Goal: Information Seeking & Learning: Check status

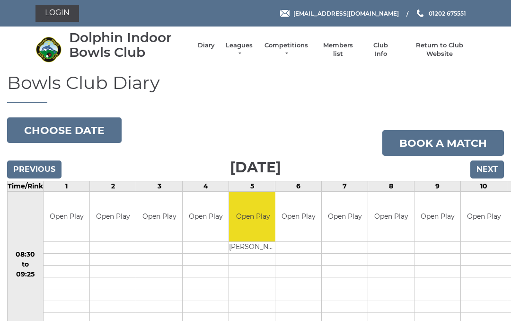
click at [254, 45] on li "Leagues Club leagues - Winter 2025/2026 Club leagues - Summer 2025 Club leagues…" at bounding box center [234, 49] width 39 height 27
click at [254, 46] on link "Leagues" at bounding box center [239, 49] width 30 height 17
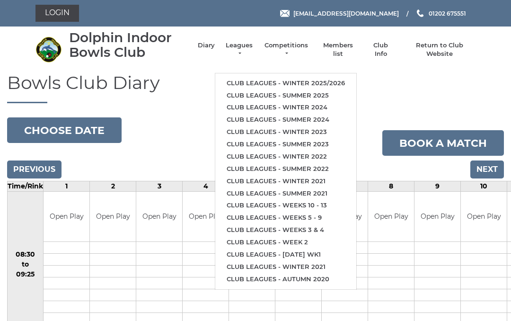
click at [304, 77] on link "Club leagues - Winter 2025/2026" at bounding box center [285, 83] width 141 height 12
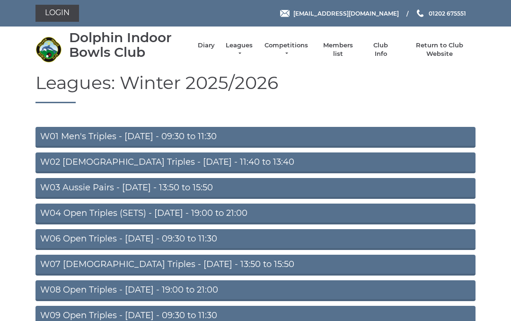
click at [195, 286] on link "W08 Open Triples - Tuesday - 19:00 to 21:00" at bounding box center [256, 290] width 440 height 21
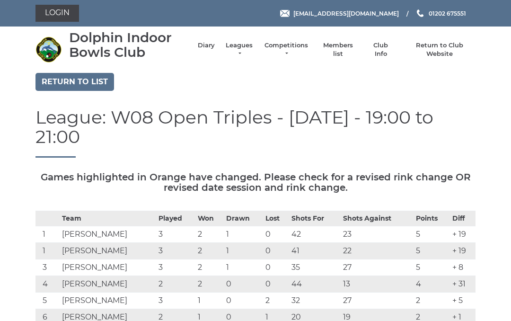
click at [254, 46] on link "Leagues" at bounding box center [239, 49] width 30 height 17
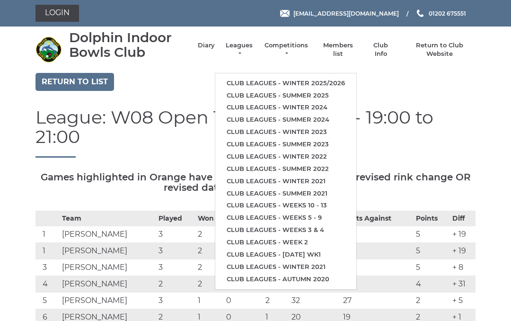
click at [283, 77] on link "Club leagues - Winter 2025/2026" at bounding box center [285, 83] width 141 height 12
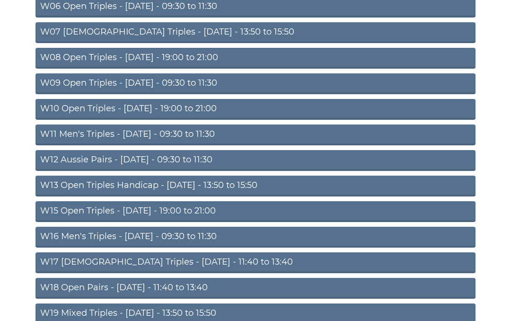
scroll to position [233, 0]
click at [206, 108] on link "W10 Open Triples - [DATE] - 19:00 to 21:00" at bounding box center [256, 109] width 440 height 21
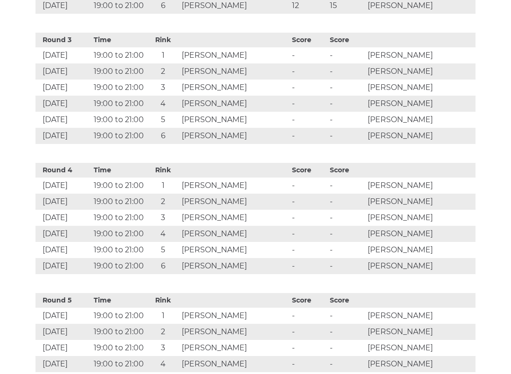
scroll to position [761, 0]
click at [359, 194] on td "-" at bounding box center [347, 202] width 38 height 16
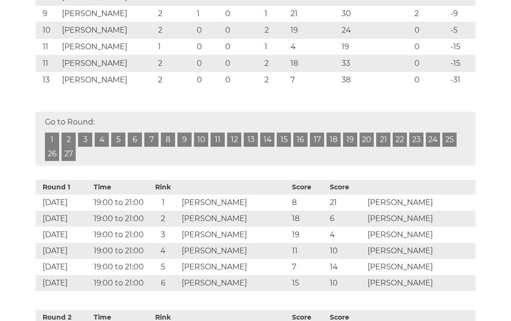
scroll to position [353, 0]
